Goal: Information Seeking & Learning: Learn about a topic

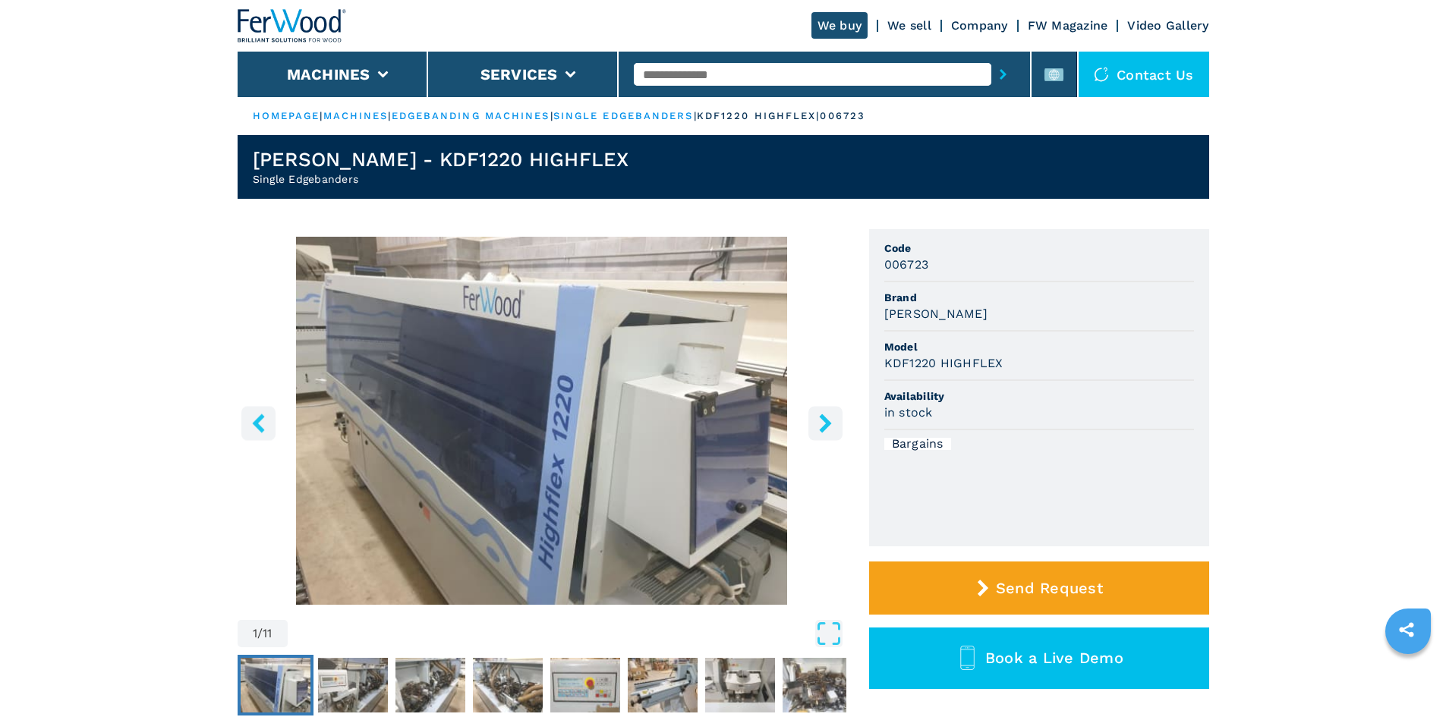
click at [716, 66] on input "text" at bounding box center [813, 74] width 358 height 23
paste input "******"
type input "******"
click at [991, 71] on button "submit-button" at bounding box center [1003, 74] width 24 height 35
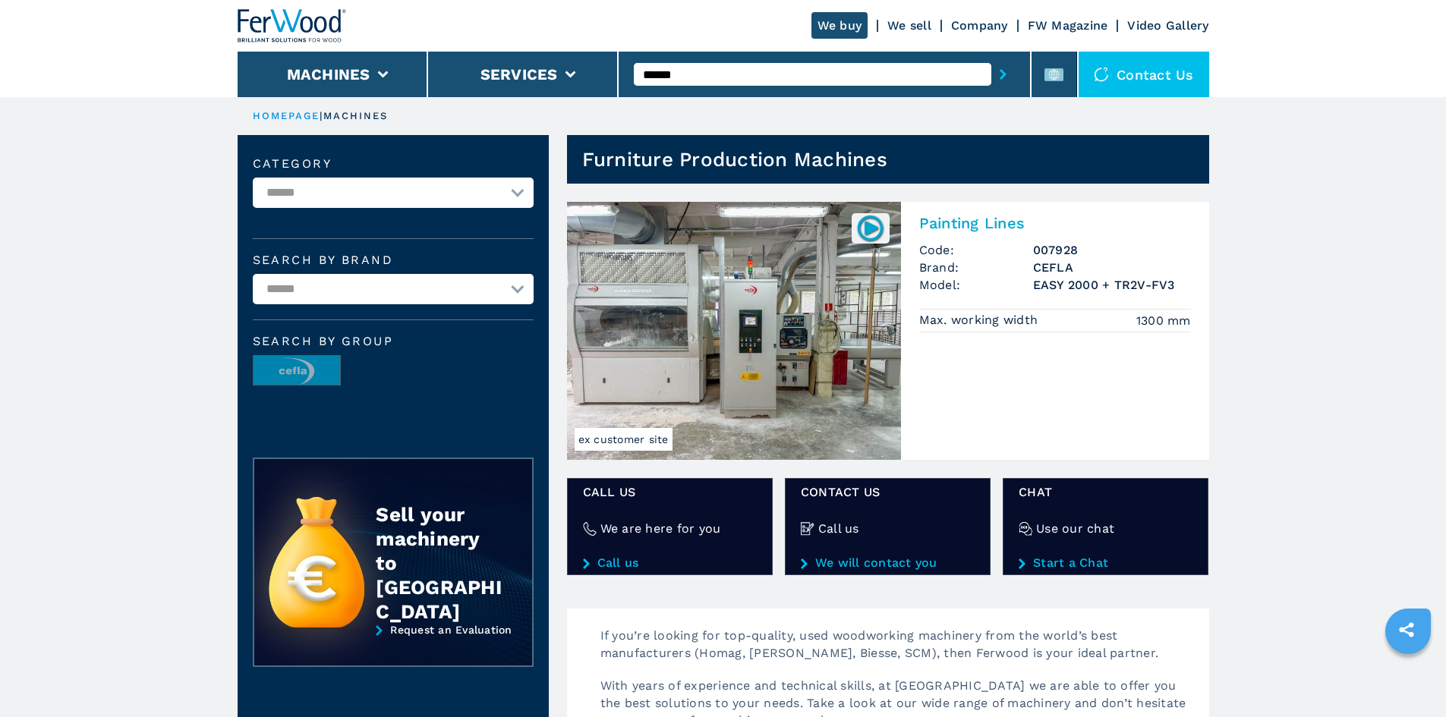
click at [973, 228] on h2 "Painting Lines" at bounding box center [1055, 223] width 272 height 18
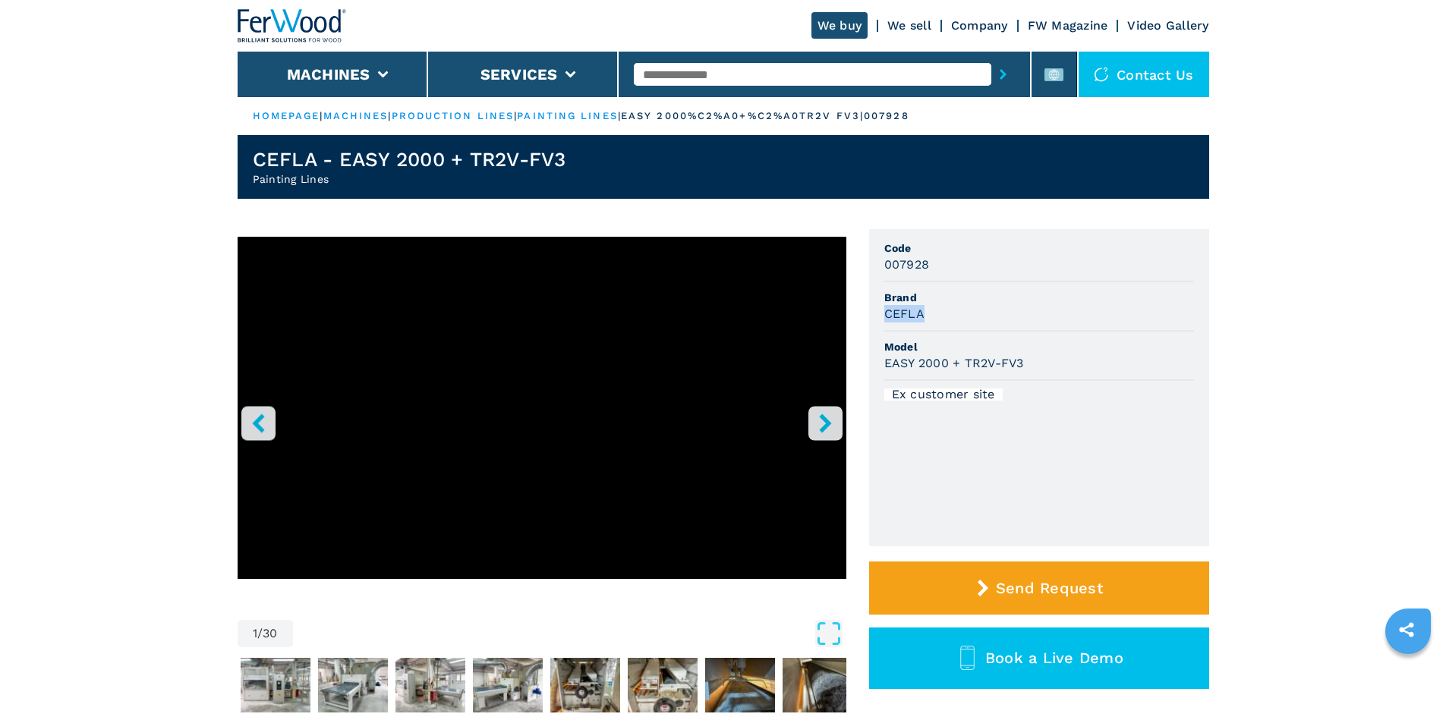
drag, startPoint x: 886, startPoint y: 316, endPoint x: 945, endPoint y: 316, distance: 59.2
click at [945, 316] on div "CEFLA" at bounding box center [1039, 313] width 310 height 17
copy h3 "CEFLA"
click at [945, 316] on div "CEFLA" at bounding box center [1039, 313] width 310 height 17
drag, startPoint x: 881, startPoint y: 363, endPoint x: 1061, endPoint y: 370, distance: 180.0
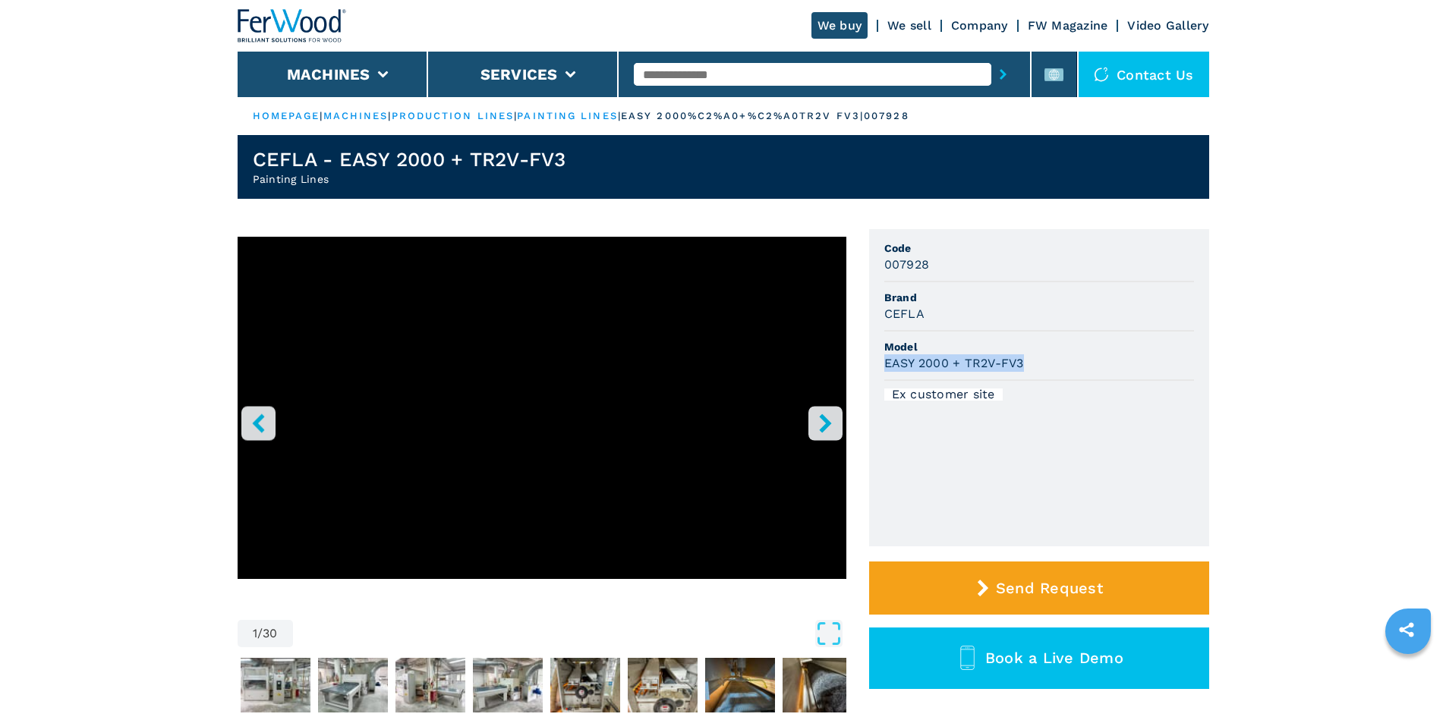
click at [1061, 370] on ul "Code 007928 Brand CEFLA Model EASY 2000 + TR2V-FV3 Ex customer site" at bounding box center [1039, 387] width 340 height 317
copy h3 "EASY 2000 + TR2V-FV3"
click at [1061, 370] on div "EASY 2000 + TR2V-FV3" at bounding box center [1039, 362] width 310 height 17
drag, startPoint x: 883, startPoint y: 265, endPoint x: 942, endPoint y: 260, distance: 59.4
click at [942, 260] on ul "Code 007928 Brand CEFLA Model EASY 2000 + TR2V-FV3 Ex customer site" at bounding box center [1039, 387] width 340 height 317
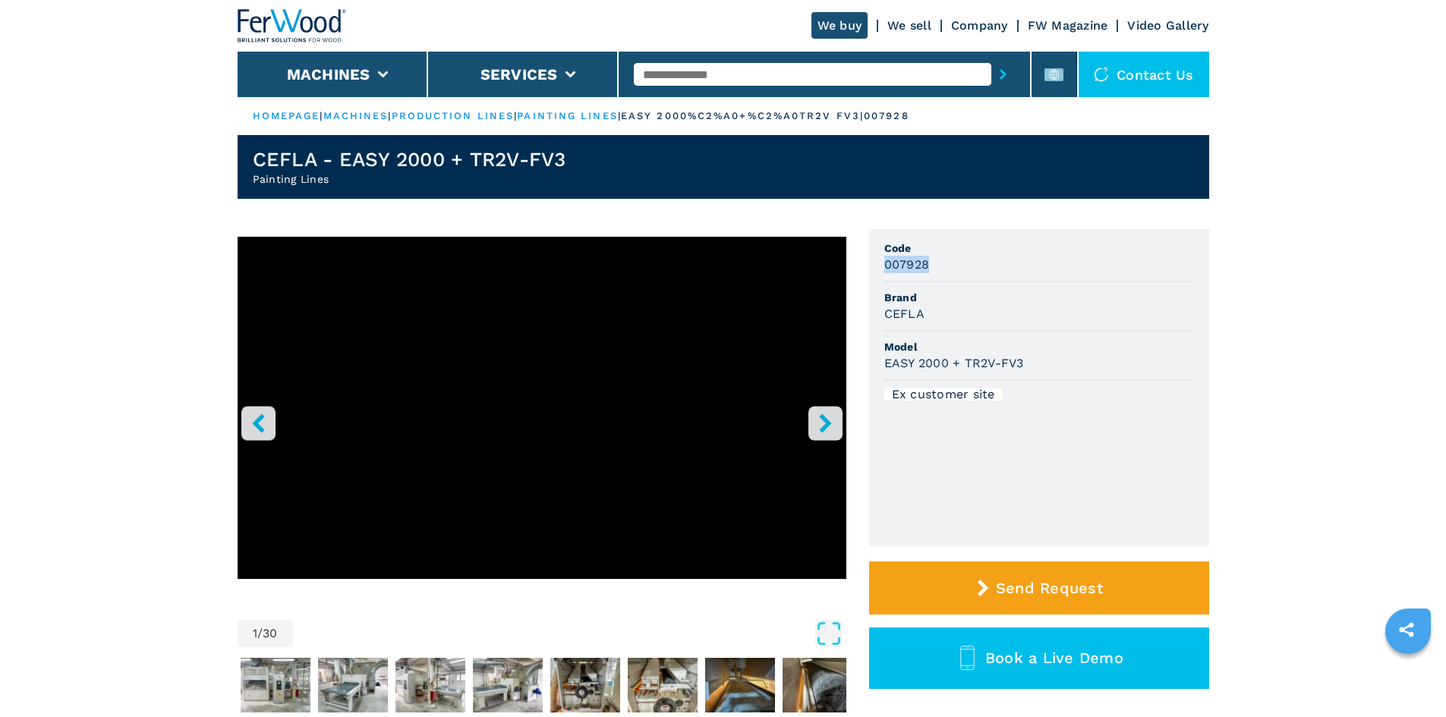
copy h3 "007928"
click at [940, 273] on div "007928" at bounding box center [1039, 264] width 310 height 17
click at [676, 71] on input "text" at bounding box center [813, 74] width 358 height 23
paste input "******"
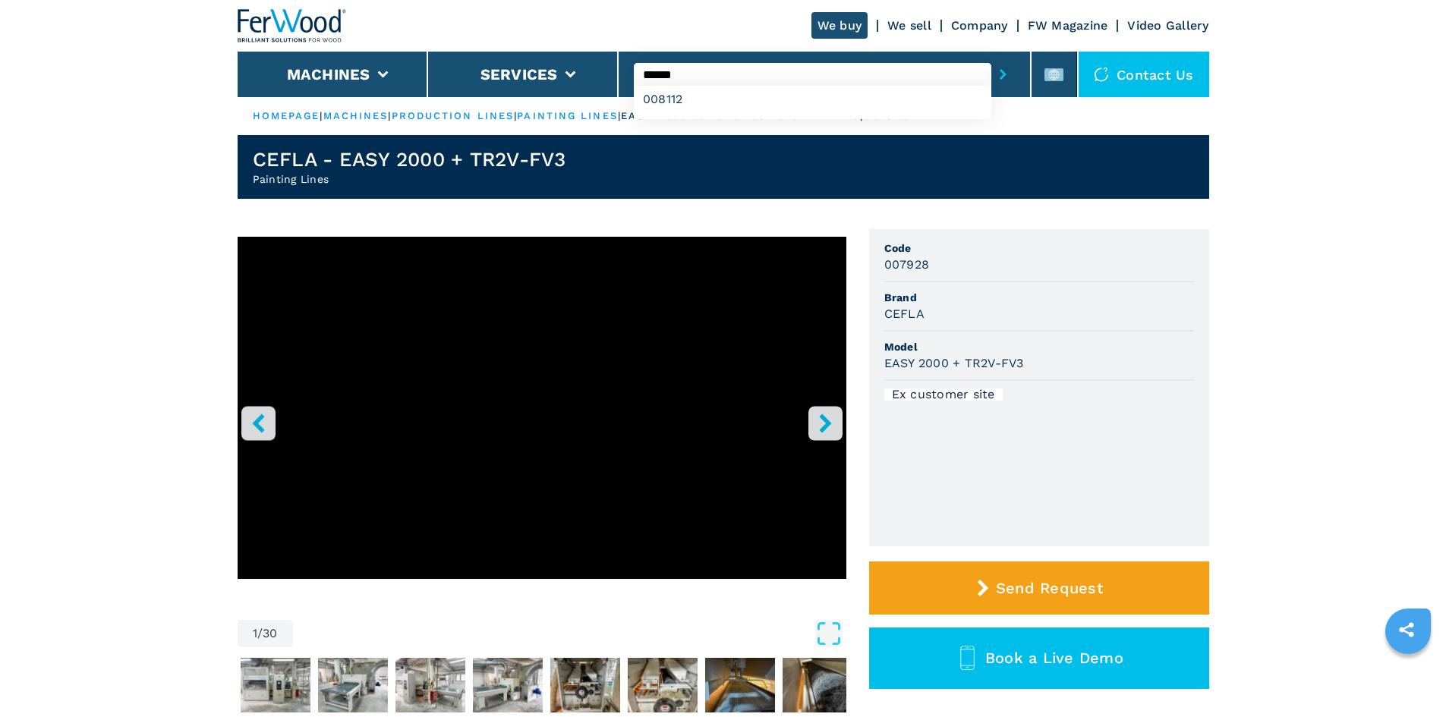
type input "******"
click at [997, 85] on button "submit-button" at bounding box center [1003, 74] width 24 height 35
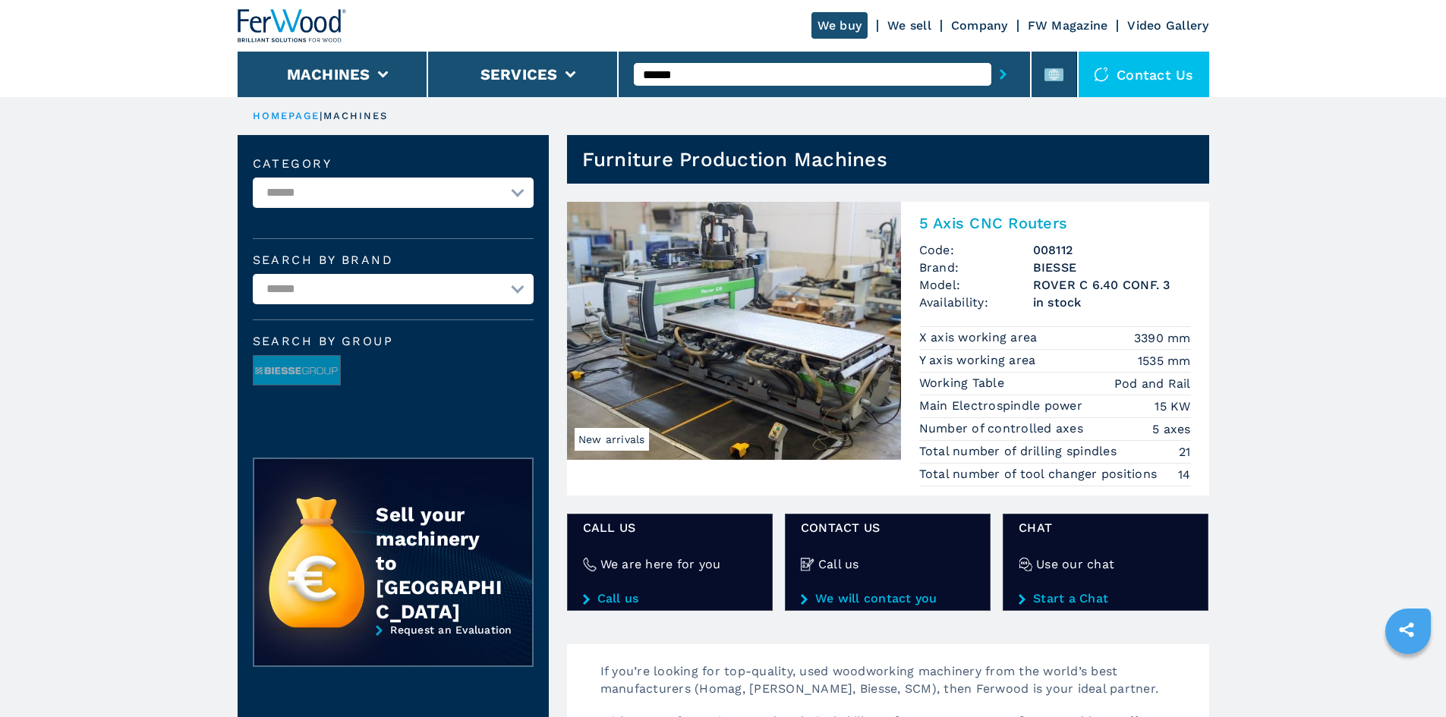
click at [970, 226] on h2 "5 Axis CNC Routers" at bounding box center [1055, 223] width 272 height 18
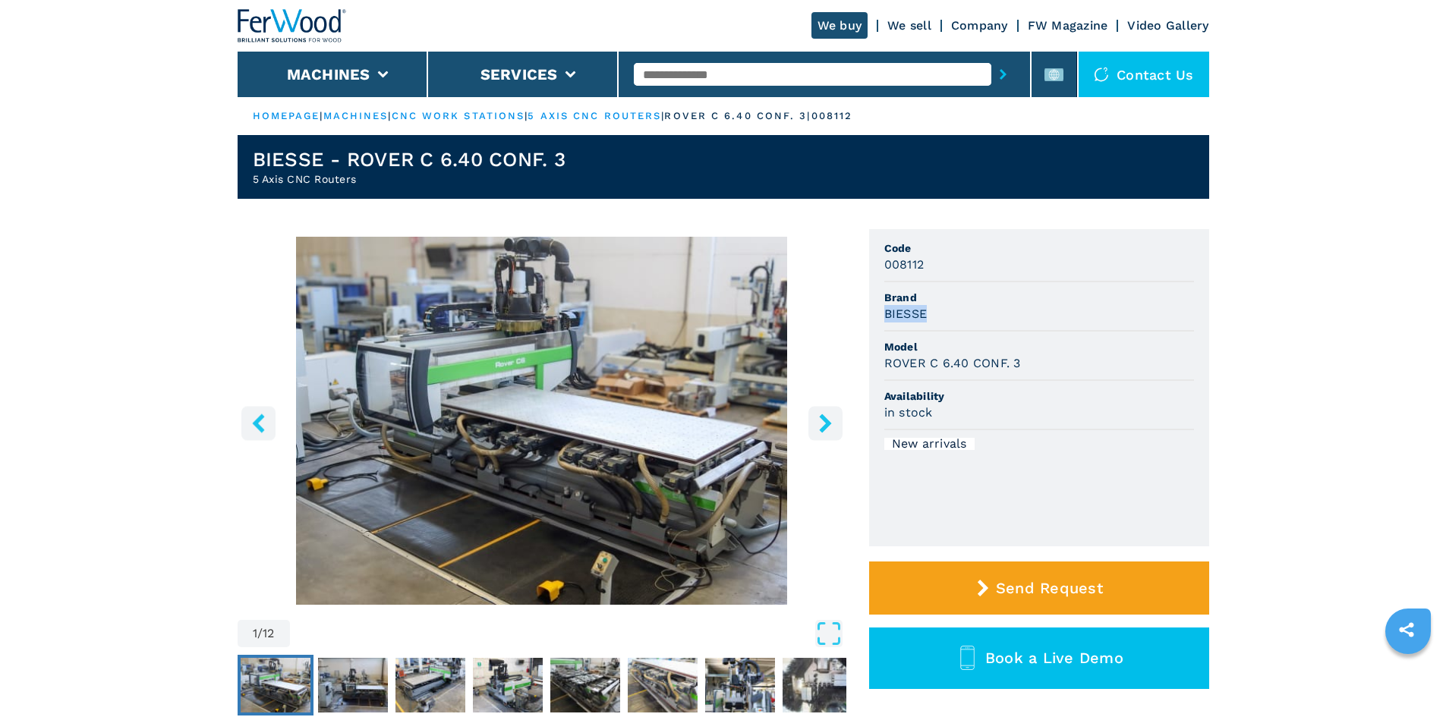
drag, startPoint x: 881, startPoint y: 309, endPoint x: 963, endPoint y: 310, distance: 82.0
click at [963, 310] on ul "Code 008112 Brand BIESSE Model ROVER C 6.40 CONF. 3 Availability in stock New a…" at bounding box center [1039, 387] width 340 height 317
copy h3 "BIESSE"
click at [963, 310] on div "BIESSE" at bounding box center [1039, 313] width 310 height 17
drag, startPoint x: 882, startPoint y: 364, endPoint x: 1052, endPoint y: 367, distance: 170.1
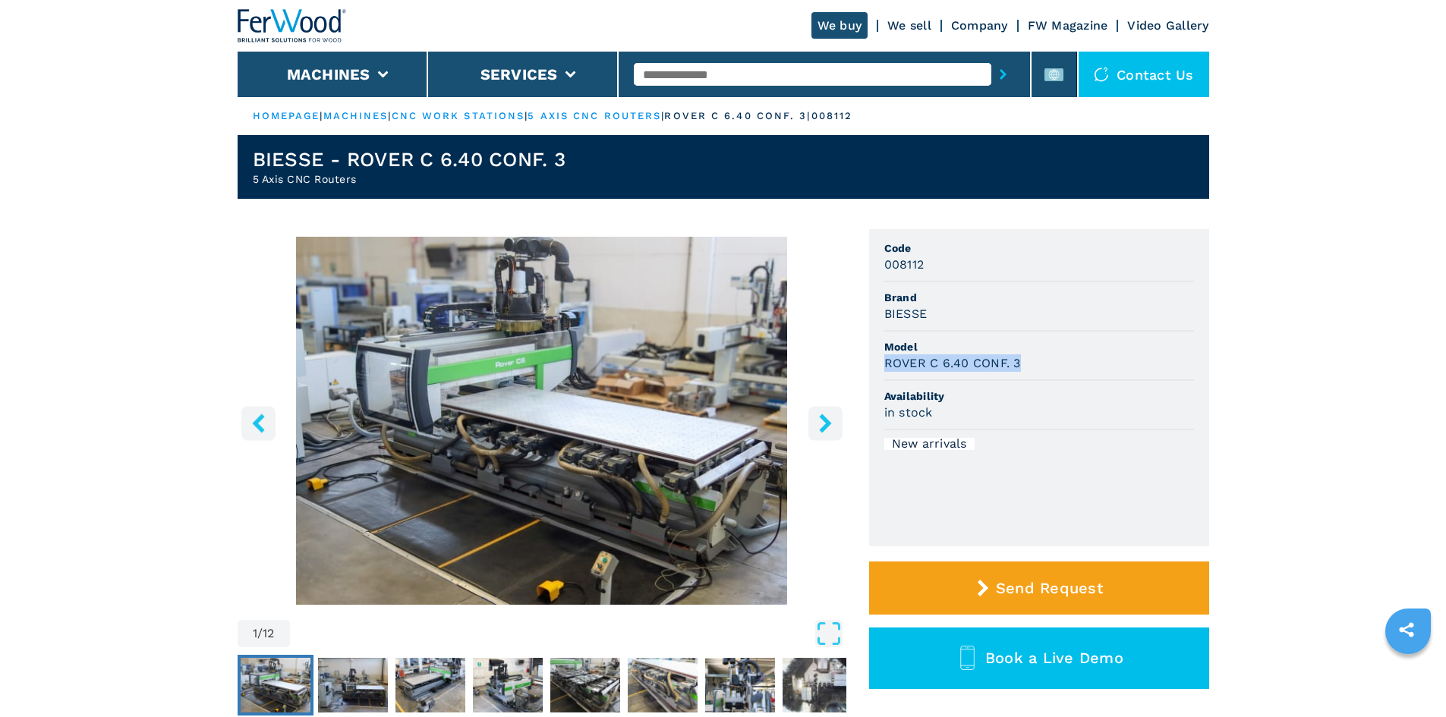
click at [1052, 367] on ul "Code 008112 Brand BIESSE Model ROVER C 6.40 CONF. 3 Availability in stock New a…" at bounding box center [1039, 387] width 340 height 317
copy h3 "ROVER C 6.40 CONF. 3"
click at [1052, 367] on div "ROVER C 6.40 CONF. 3" at bounding box center [1039, 362] width 310 height 17
drag, startPoint x: 885, startPoint y: 264, endPoint x: 940, endPoint y: 266, distance: 54.7
click at [940, 266] on div "008112" at bounding box center [1039, 264] width 310 height 17
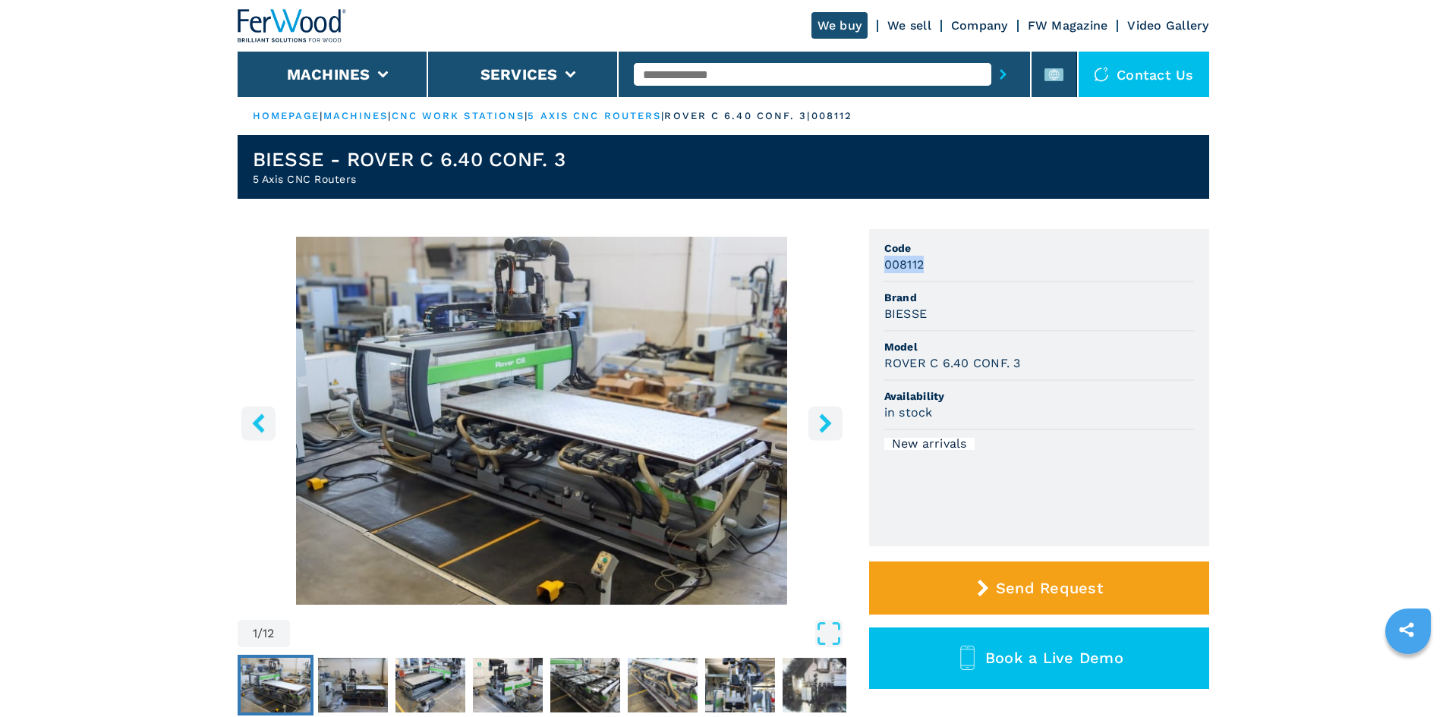
copy h3 "008112"
click at [940, 266] on div "008112" at bounding box center [1039, 264] width 310 height 17
click at [659, 61] on div at bounding box center [824, 74] width 381 height 35
click at [657, 64] on input "text" at bounding box center [813, 74] width 358 height 23
paste input "******"
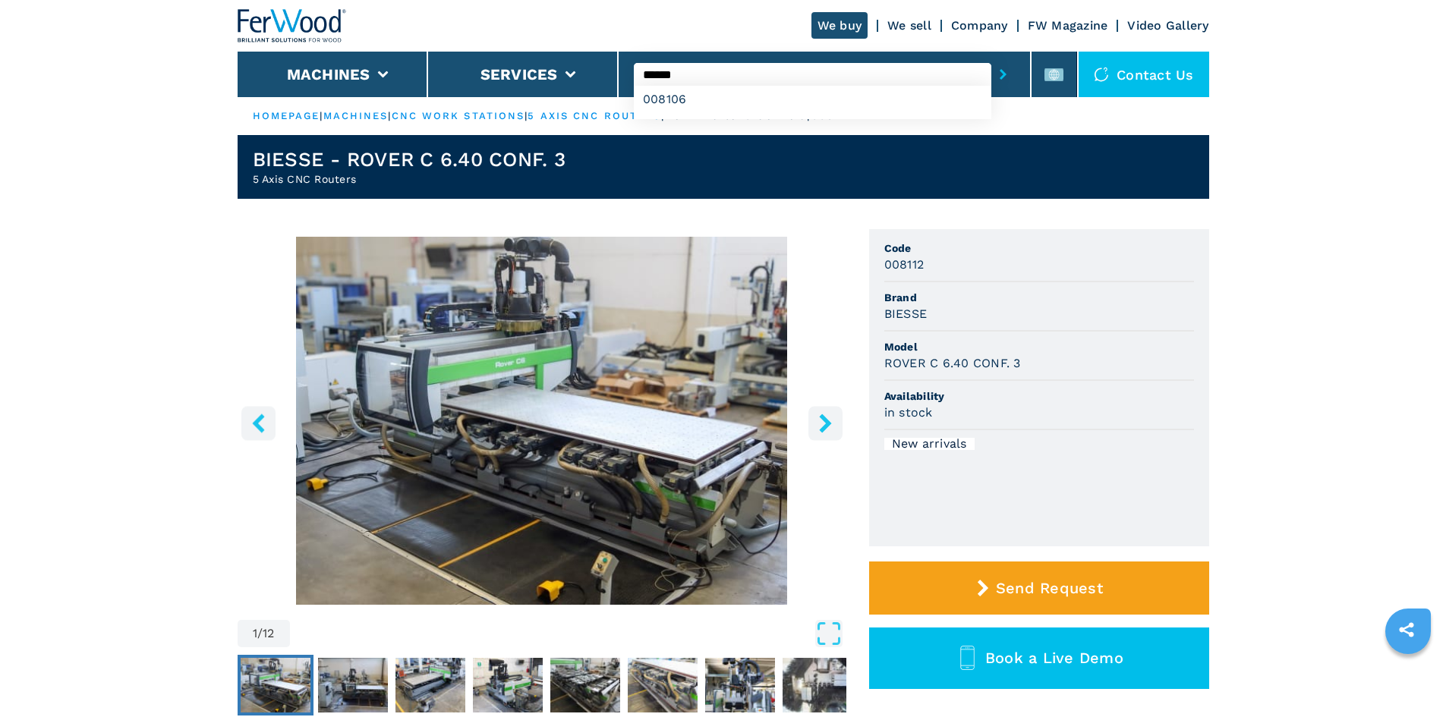
type input "******"
click at [994, 62] on button "submit-button" at bounding box center [1003, 74] width 24 height 35
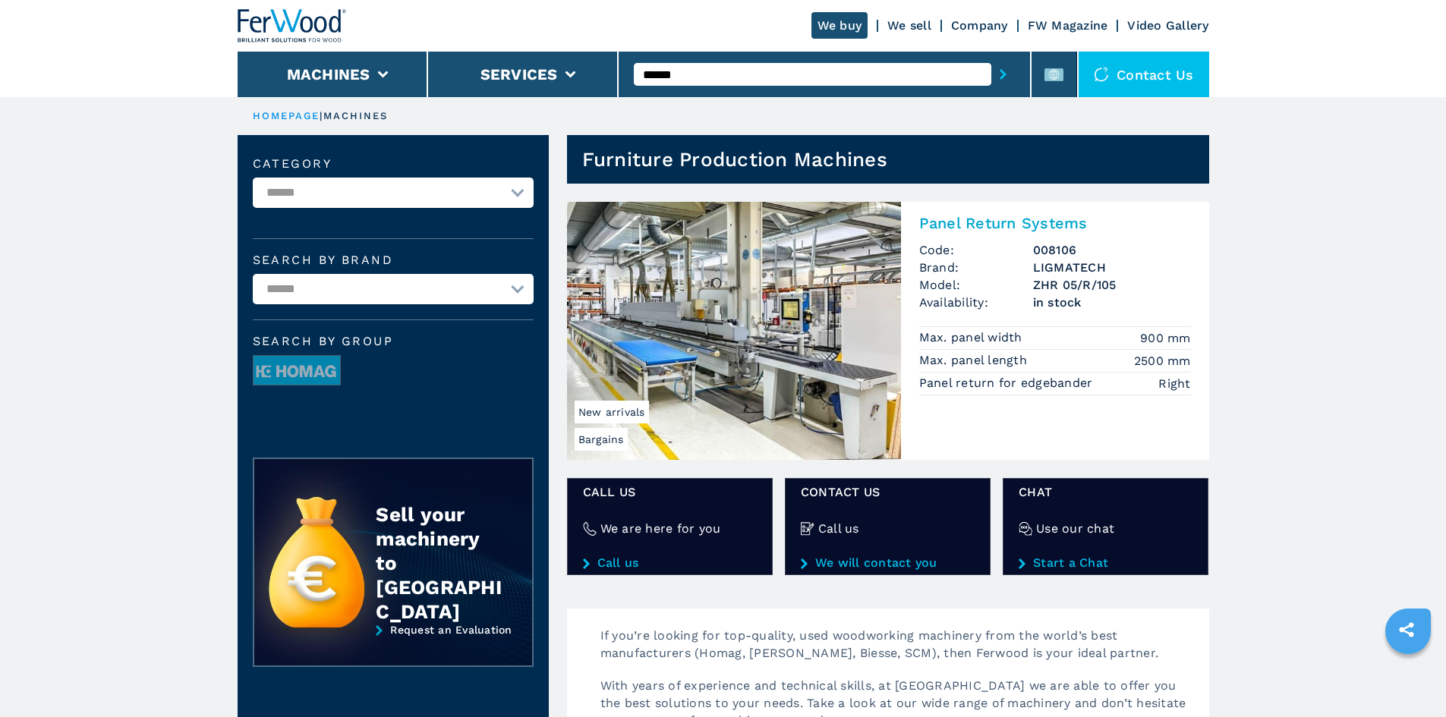
click at [991, 223] on h2 "Panel Return Systems" at bounding box center [1055, 223] width 272 height 18
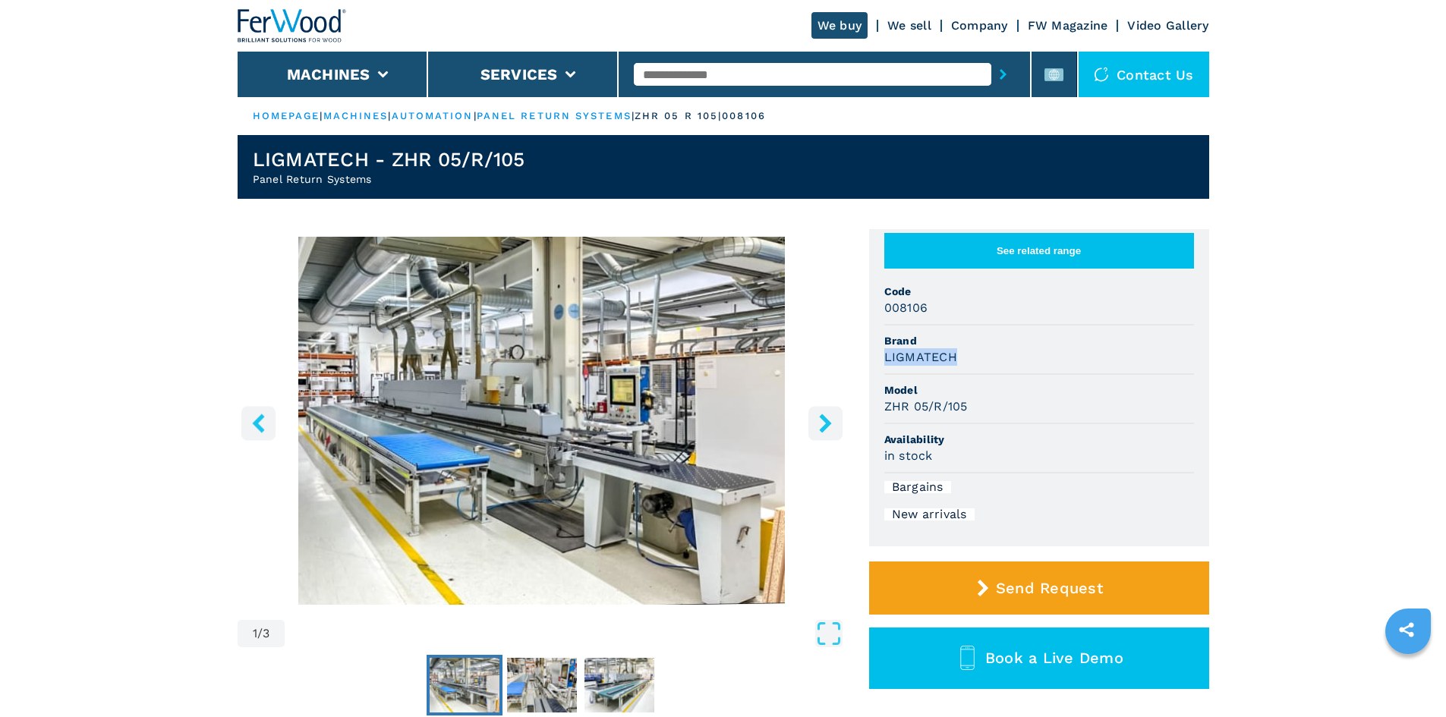
drag, startPoint x: 885, startPoint y: 370, endPoint x: 1004, endPoint y: 372, distance: 119.2
click at [1004, 366] on div "LIGMATECH" at bounding box center [1039, 356] width 310 height 17
drag, startPoint x: 881, startPoint y: 423, endPoint x: 1037, endPoint y: 430, distance: 155.8
click at [1037, 430] on ul "See related range Code 008106 Brand LIGMATECH Model ZHR 05/R/105 Availability i…" at bounding box center [1039, 387] width 340 height 317
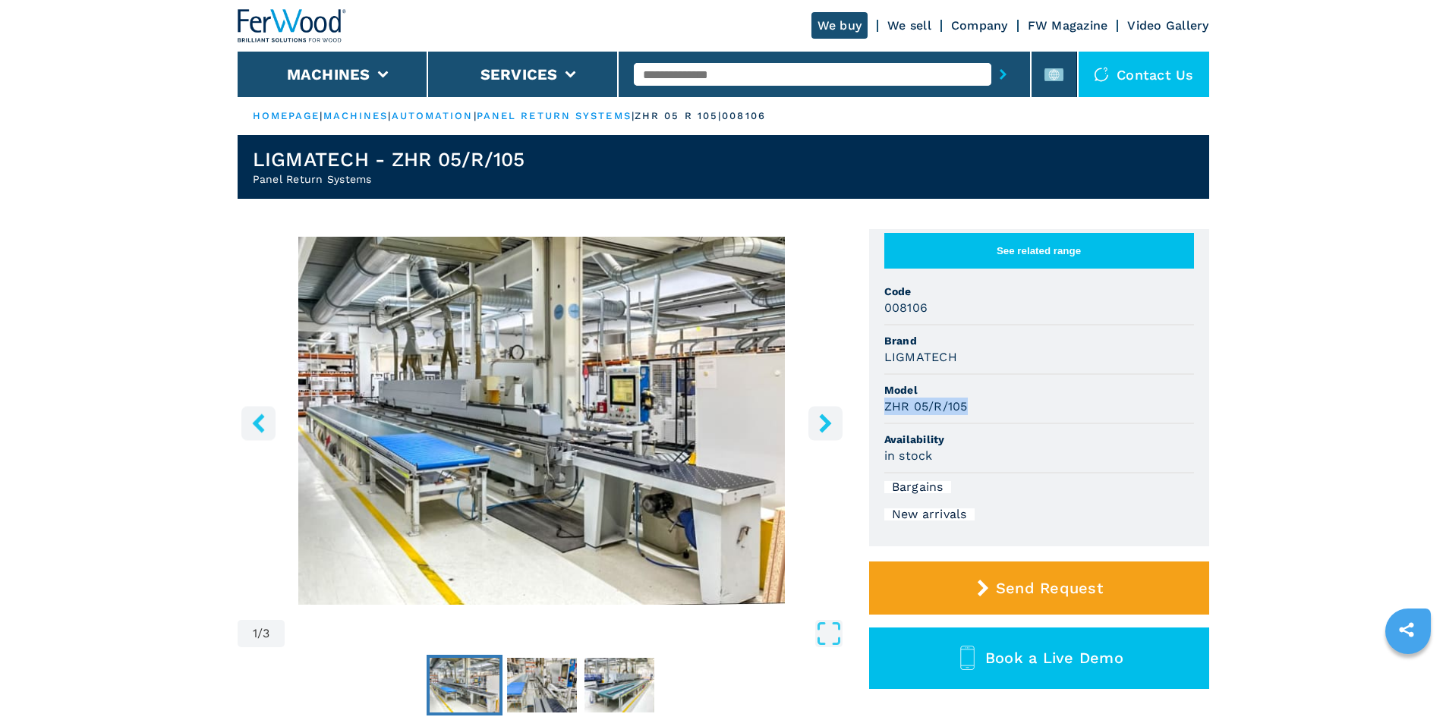
copy h3 "ZHR 05/R/105"
click at [1037, 424] on li "Model ZHR 05/R/105" at bounding box center [1039, 399] width 310 height 49
drag, startPoint x: 881, startPoint y: 320, endPoint x: 979, endPoint y: 311, distance: 98.3
click at [979, 311] on ul "See related range Code 008106 Brand LIGMATECH Model ZHR 05/R/105 Availability i…" at bounding box center [1039, 387] width 340 height 317
drag, startPoint x: 917, startPoint y: 325, endPoint x: 867, endPoint y: 319, distance: 50.5
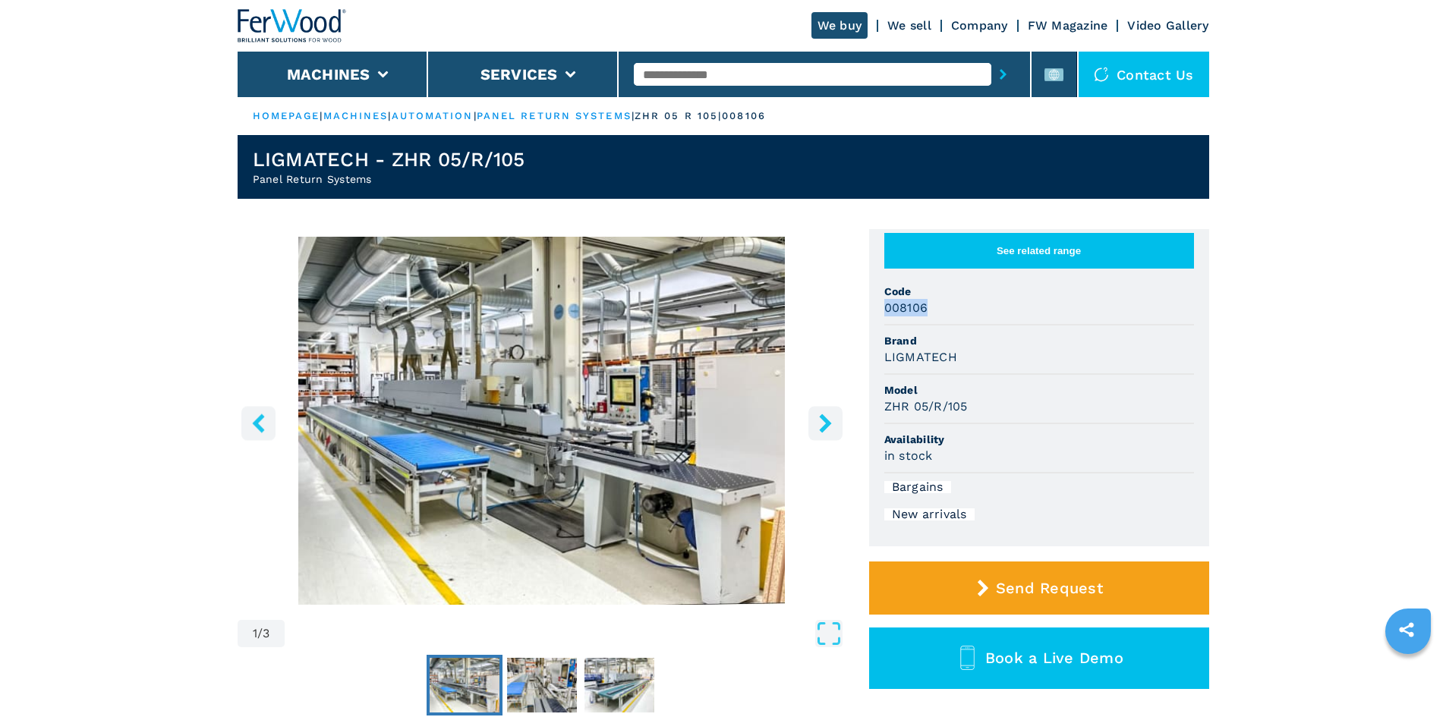
click at [867, 319] on div "1 / 3 Unit Measure ****** ******** See related range Code 008106 Brand LIGMATEC…" at bounding box center [724, 495] width 972 height 532
copy h3 "008106"
click at [1003, 326] on li "Code 008106" at bounding box center [1039, 300] width 310 height 49
click at [695, 80] on input "text" at bounding box center [813, 74] width 358 height 23
paste input "******"
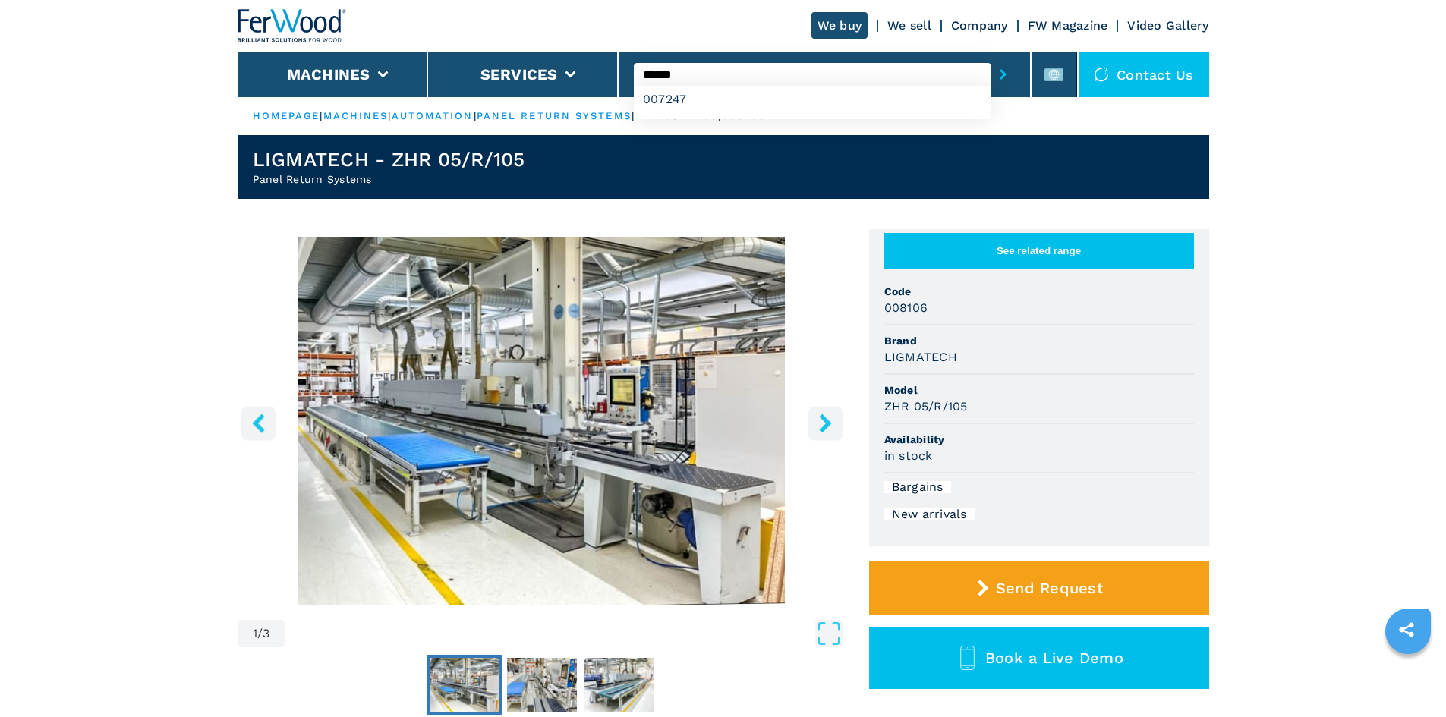
type input "******"
click at [1000, 75] on icon "submit-button" at bounding box center [1003, 74] width 7 height 11
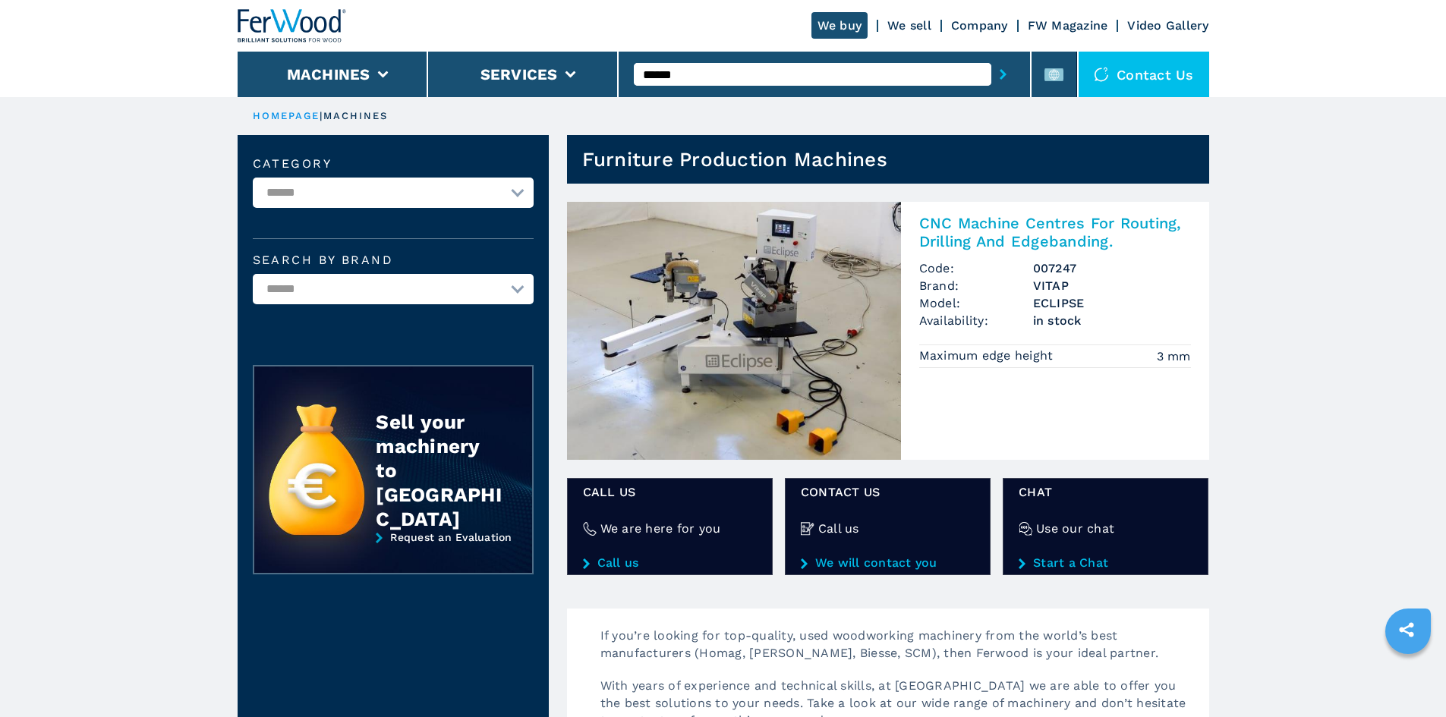
click at [953, 222] on h2 "CNC Machine Centres For Routing, Drilling And Edgebanding." at bounding box center [1055, 232] width 272 height 36
click at [974, 243] on h2 "CNC Machine Centres For Routing, Drilling And Edgebanding." at bounding box center [1055, 232] width 272 height 36
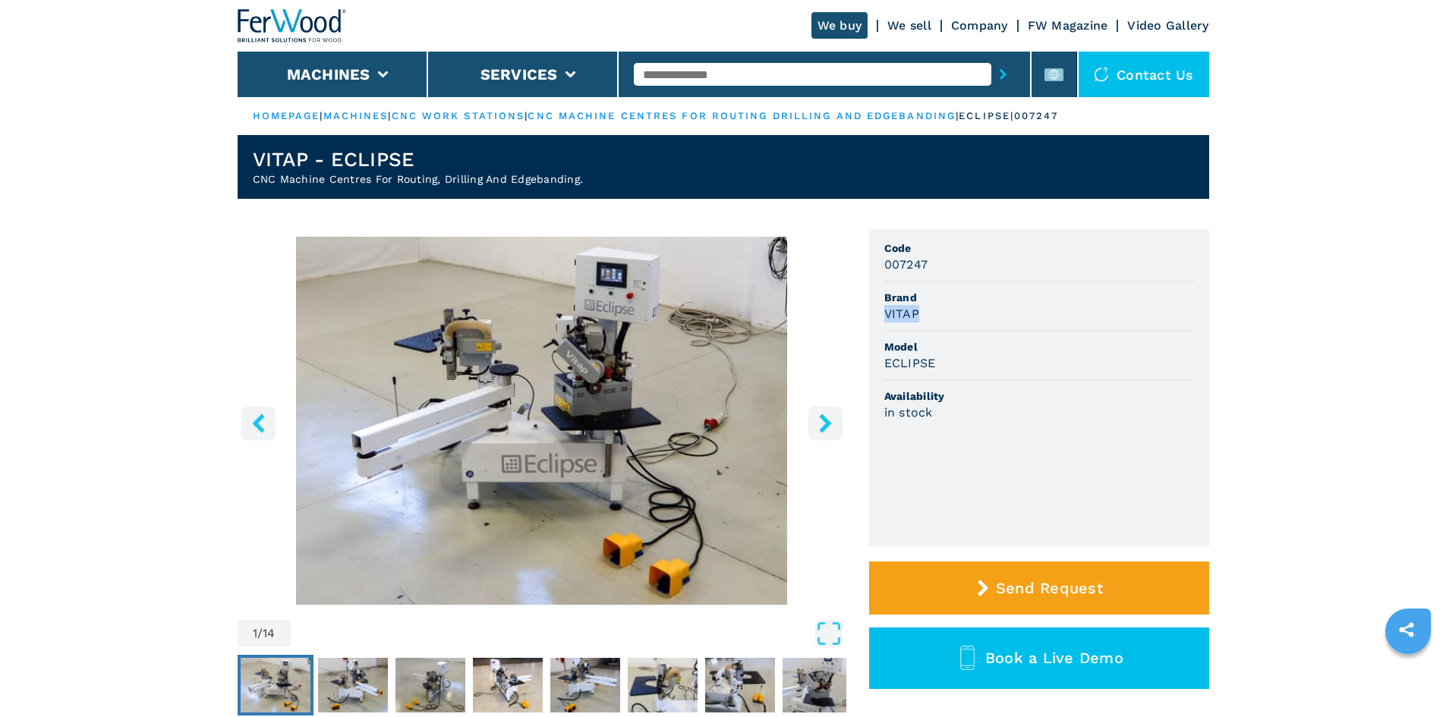
drag, startPoint x: 883, startPoint y: 312, endPoint x: 991, endPoint y: 319, distance: 108.0
click at [991, 319] on ul "Code 007247 Brand VITAP Model ECLIPSE Availability in stock" at bounding box center [1039, 387] width 340 height 317
copy h3 "VITAP"
drag, startPoint x: 991, startPoint y: 319, endPoint x: 818, endPoint y: 246, distance: 187.1
click at [989, 320] on div "VITAP" at bounding box center [1039, 313] width 310 height 17
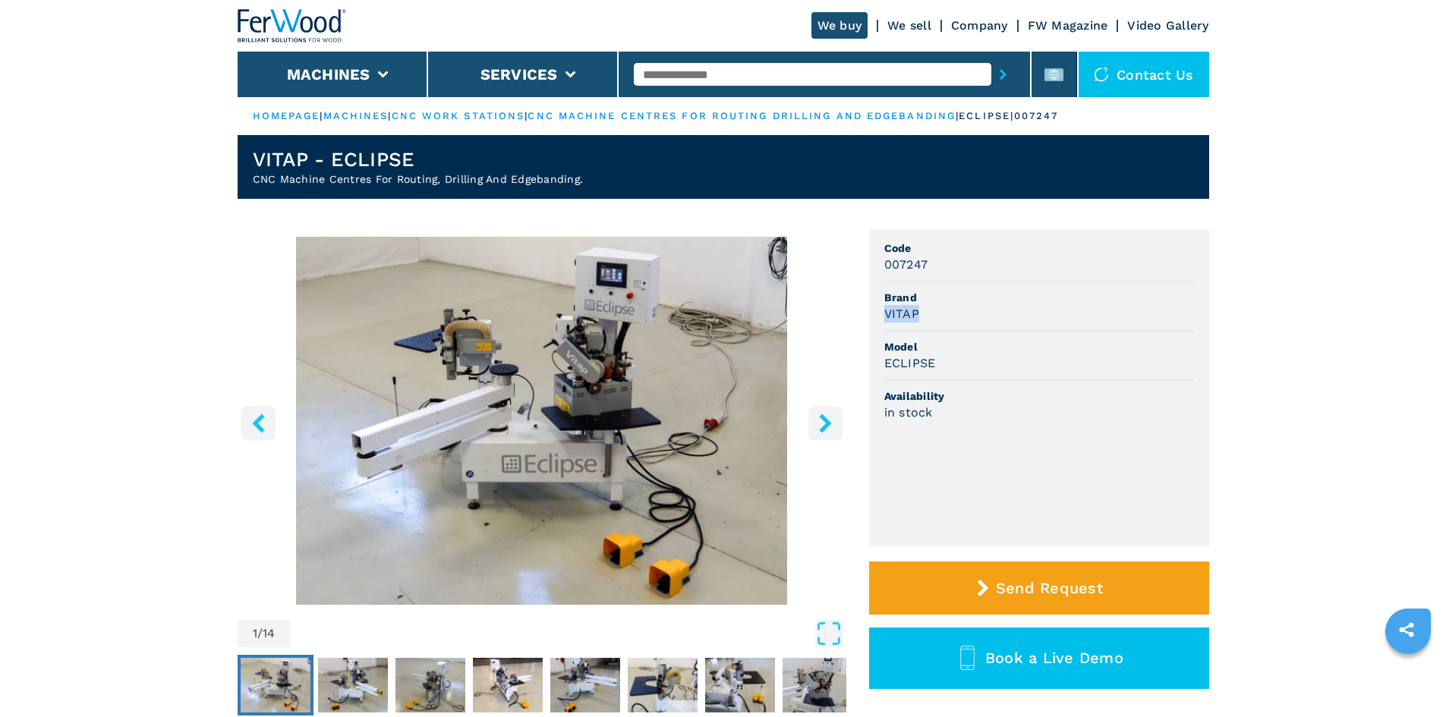
click at [937, 314] on div "VITAP" at bounding box center [1039, 313] width 310 height 17
drag, startPoint x: 886, startPoint y: 364, endPoint x: 934, endPoint y: 361, distance: 48.6
click at [934, 361] on h3 "ECLIPSE" at bounding box center [910, 362] width 52 height 17
copy h3 "ECLIPSE"
click at [982, 376] on li "Model ECLIPSE" at bounding box center [1039, 356] width 310 height 49
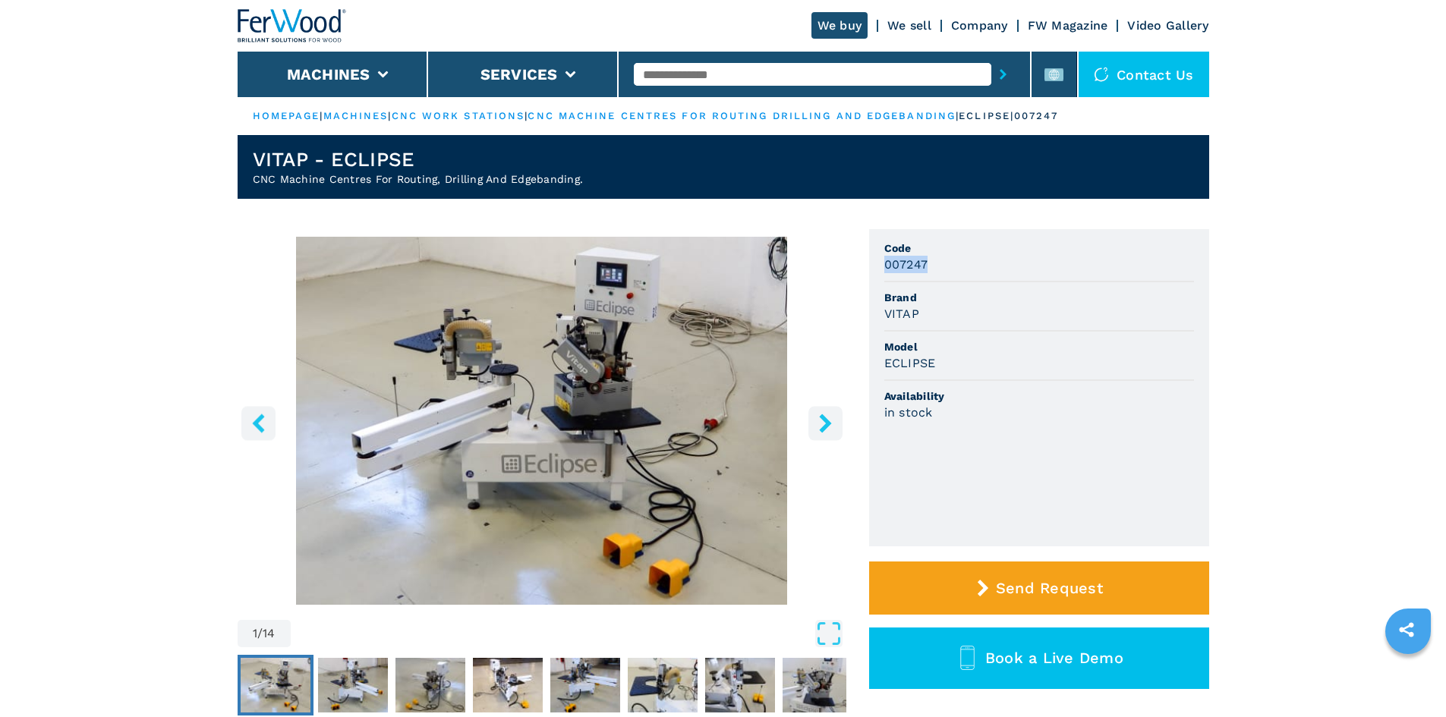
drag, startPoint x: 883, startPoint y: 266, endPoint x: 945, endPoint y: 279, distance: 63.4
click at [945, 279] on ul "Code 007247 Brand VITAP Model ECLIPSE Availability in stock" at bounding box center [1039, 387] width 340 height 317
copy h3 "007247"
click at [945, 279] on li "Code 007247" at bounding box center [1039, 257] width 310 height 49
